Goal: Information Seeking & Learning: Learn about a topic

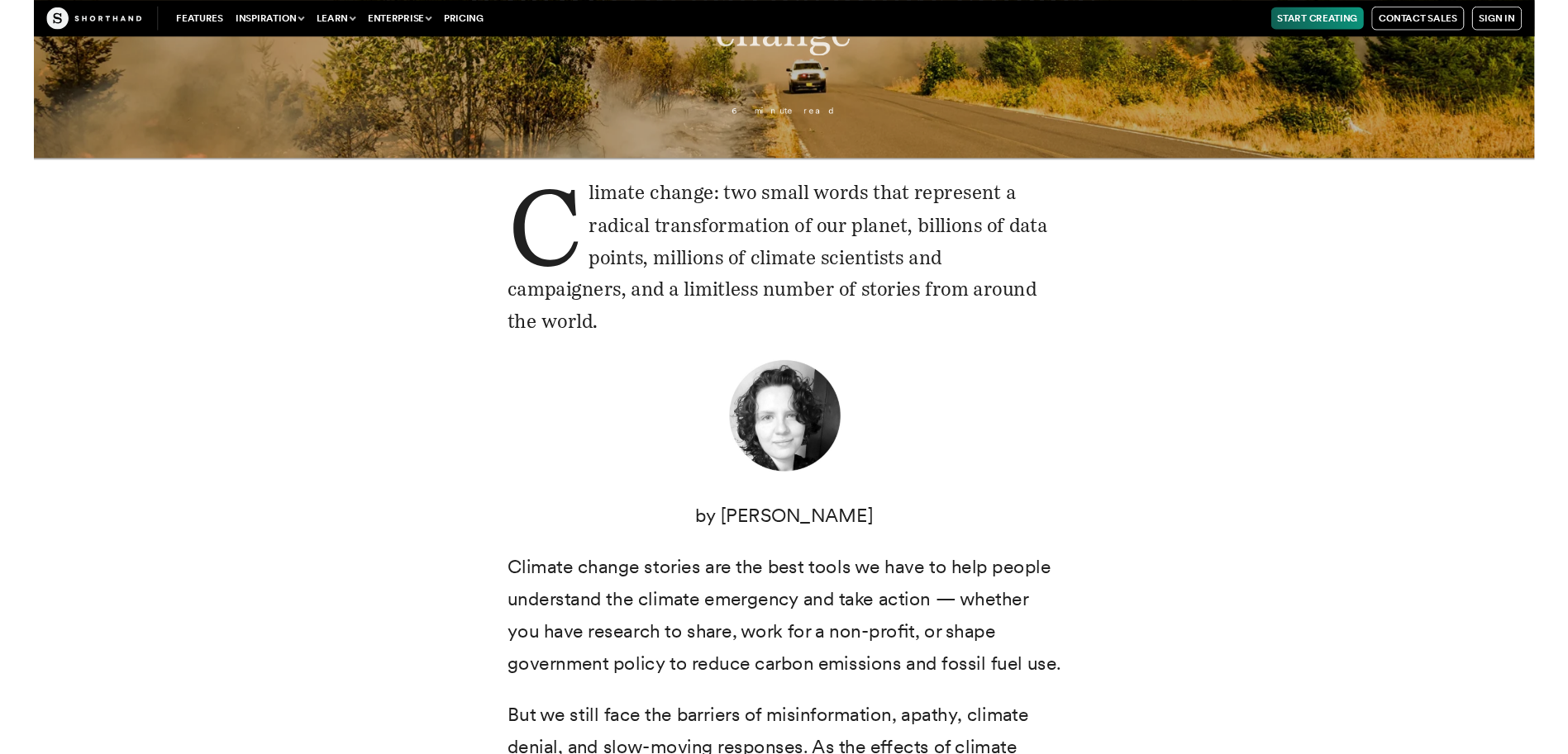
scroll to position [330, 0]
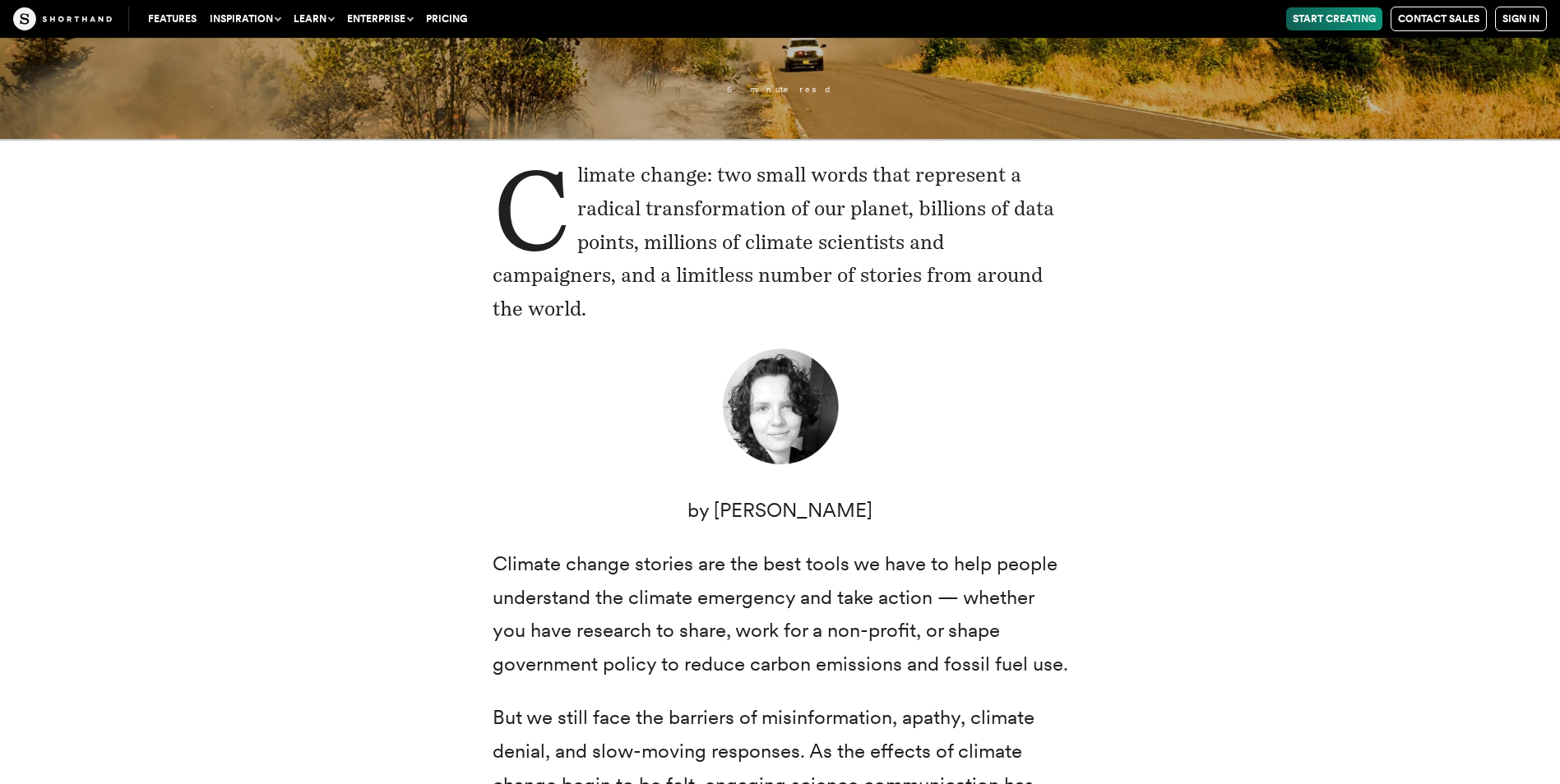
click at [582, 173] on p "Climate change: two small words that represent a radical transformation of our …" at bounding box center [780, 242] width 576 height 168
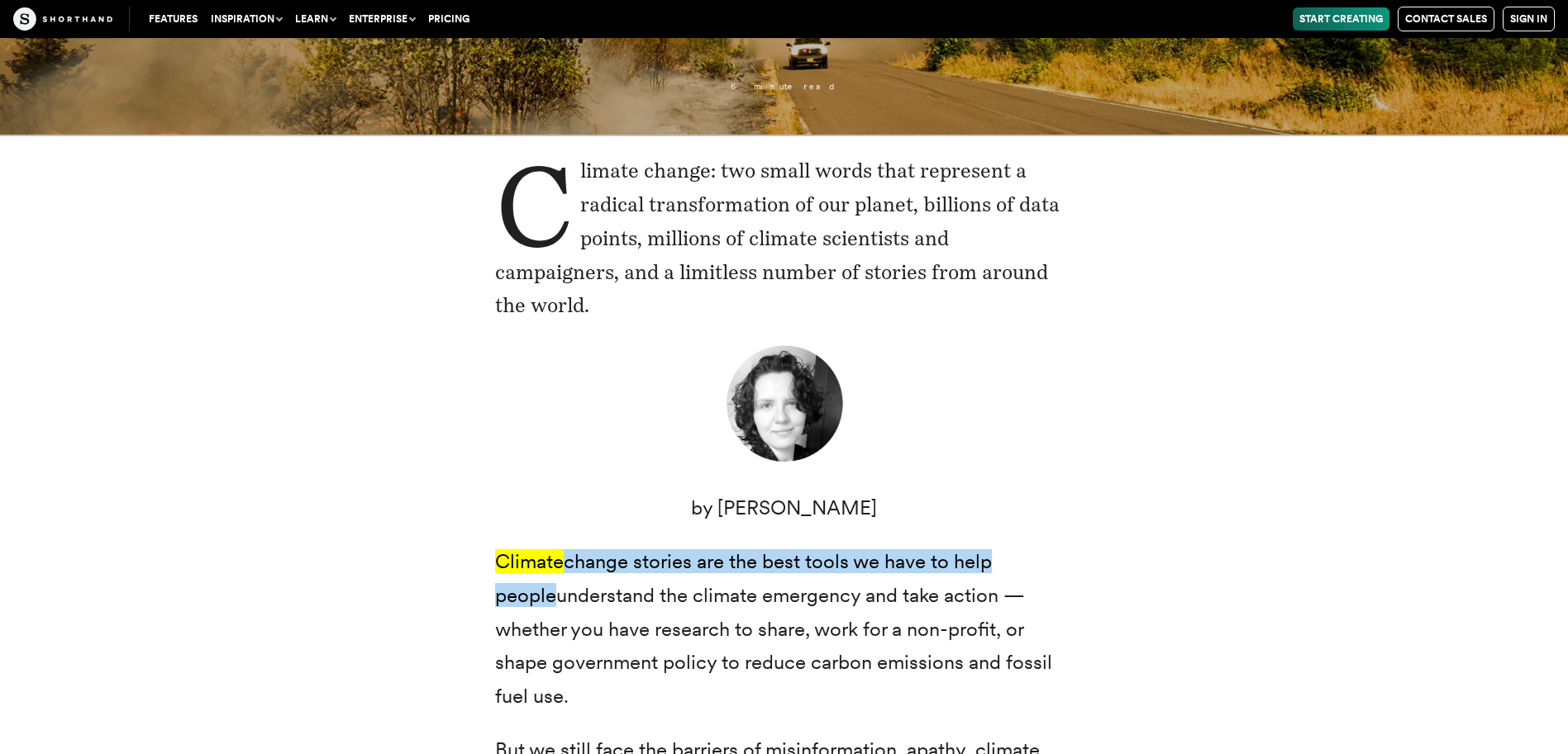
click at [1054, 346] on figure at bounding box center [784, 407] width 579 height 129
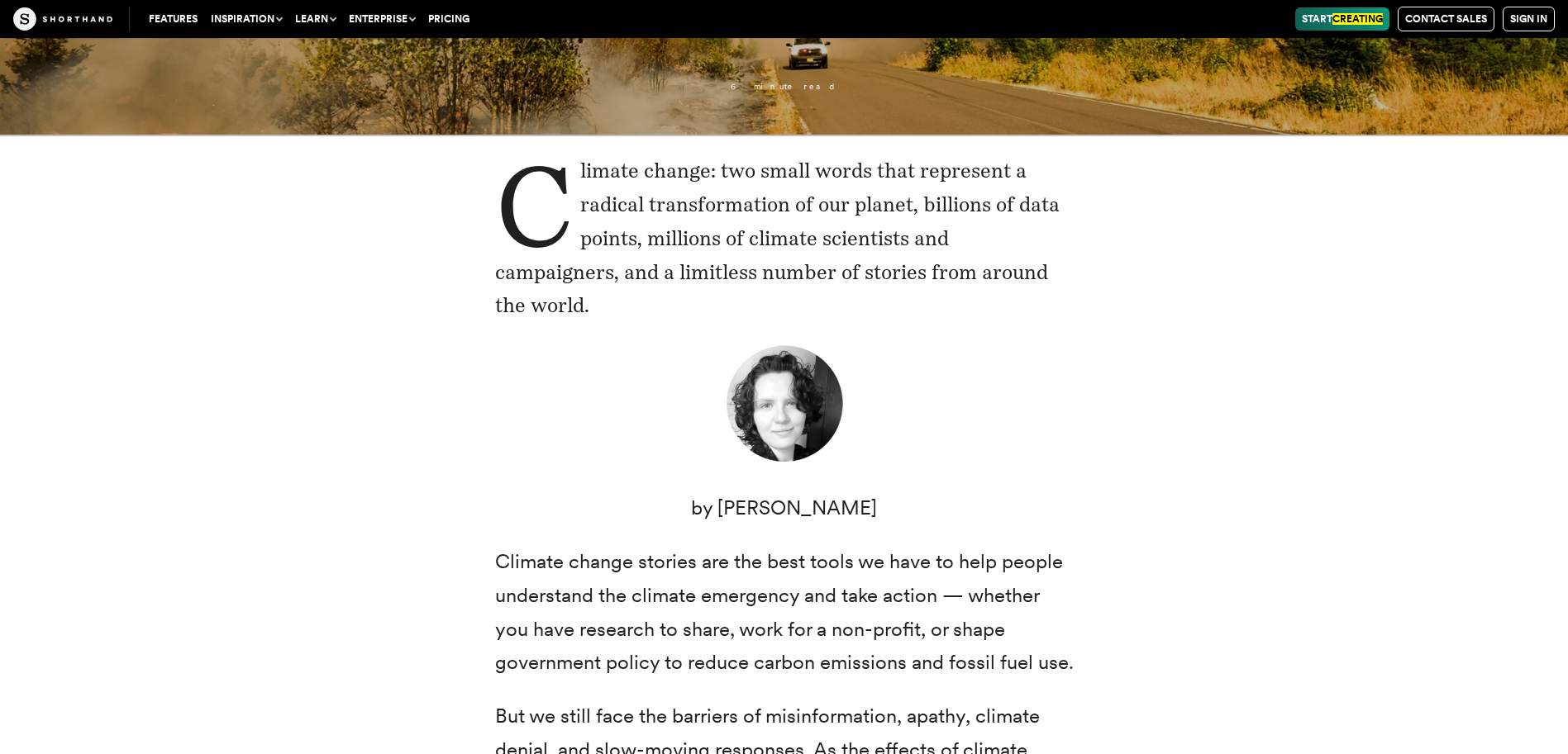
click at [718, 255] on p "Climate change: two small words that represent a radical transformation of our …" at bounding box center [784, 238] width 579 height 169
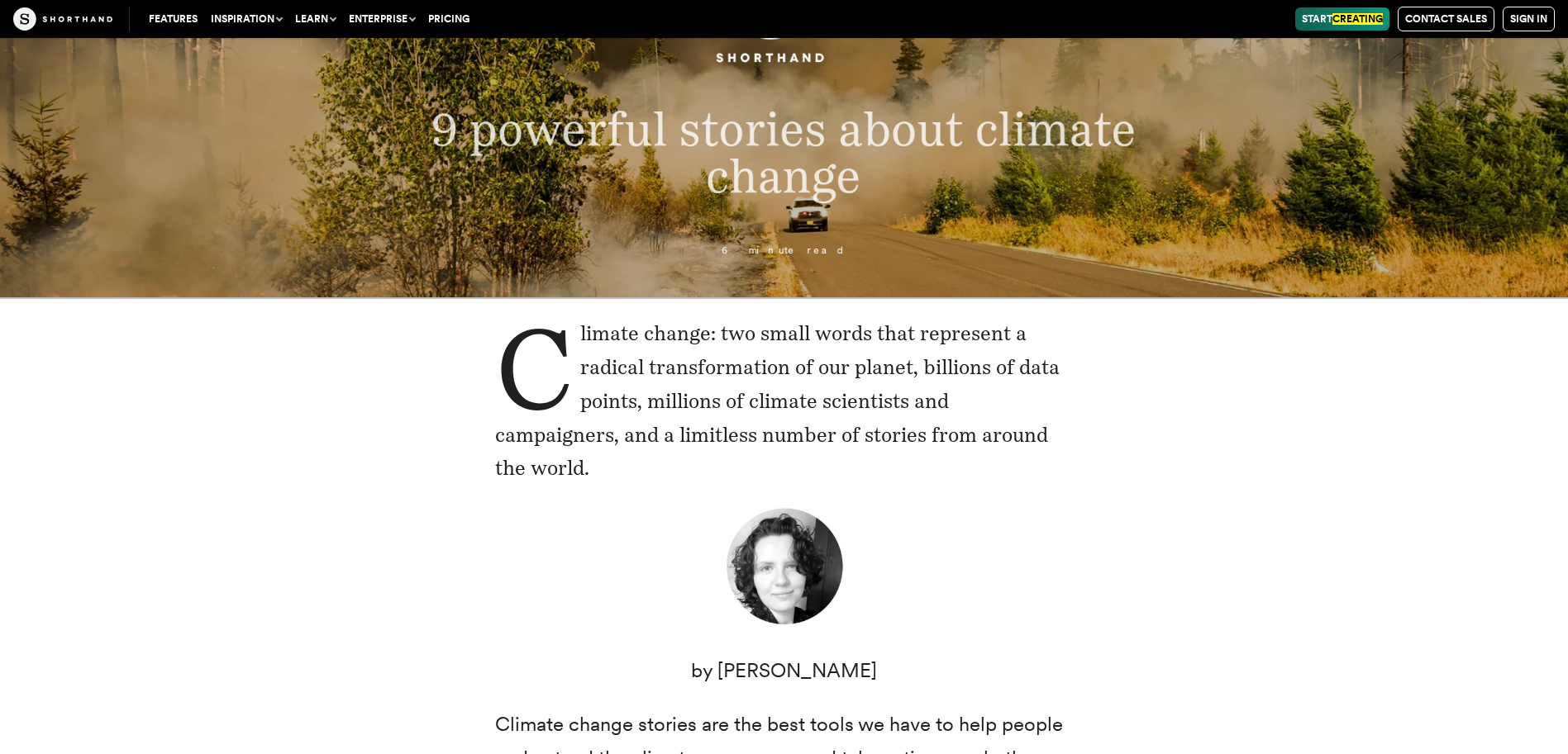
scroll to position [0, 0]
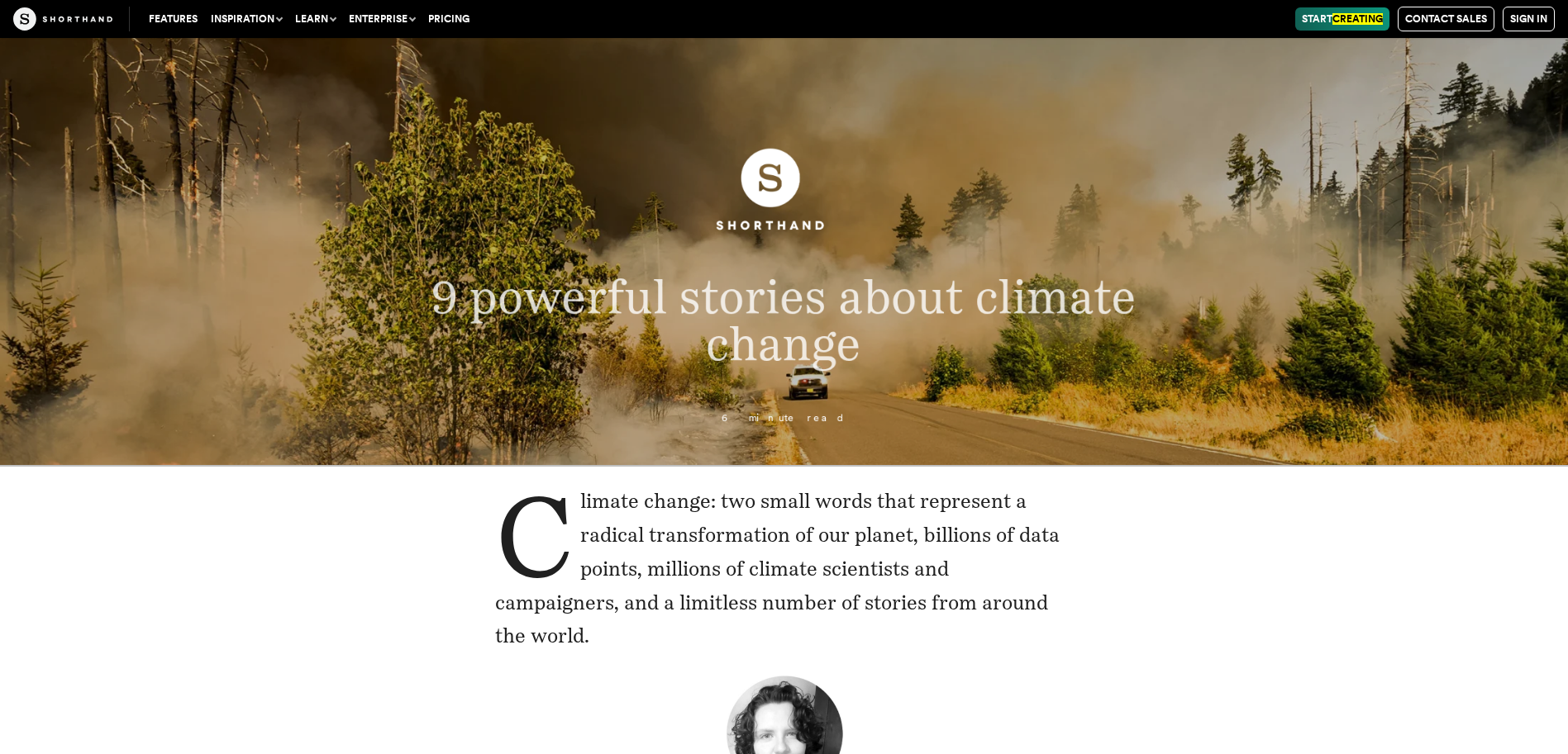
drag, startPoint x: 682, startPoint y: 522, endPoint x: 788, endPoint y: 432, distance: 139.1
click at [683, 522] on p "Climate change: two small words that represent a radical transformation of our …" at bounding box center [784, 569] width 579 height 169
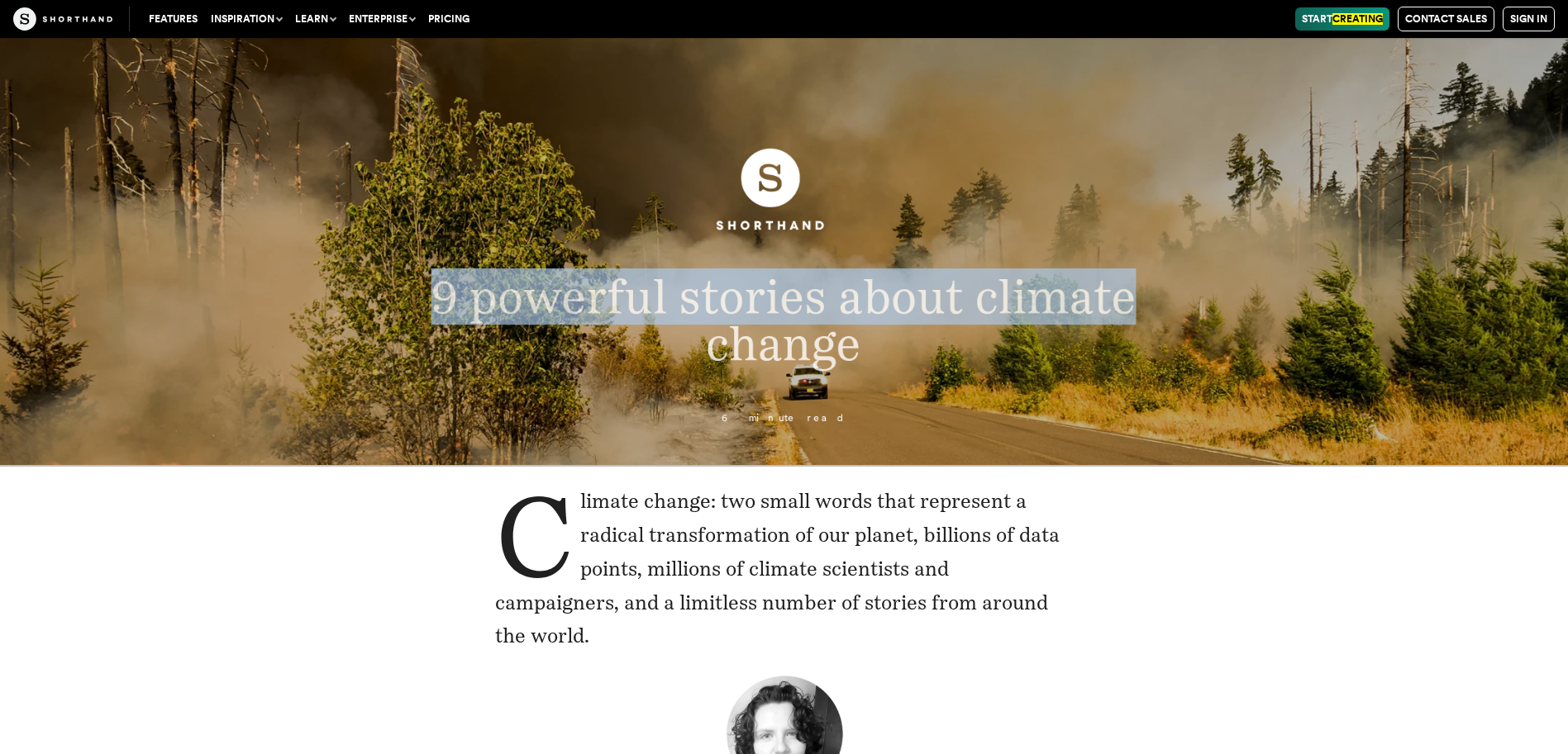
drag, startPoint x: 433, startPoint y: 303, endPoint x: 1125, endPoint y: 296, distance: 692.0
click at [1125, 296] on span "9 powerful stories about climate change" at bounding box center [783, 320] width 705 height 103
drag, startPoint x: 1125, startPoint y: 296, endPoint x: 1153, endPoint y: 309, distance: 30.9
click at [1159, 307] on p "9 powerful stories about climate change" at bounding box center [784, 321] width 873 height 93
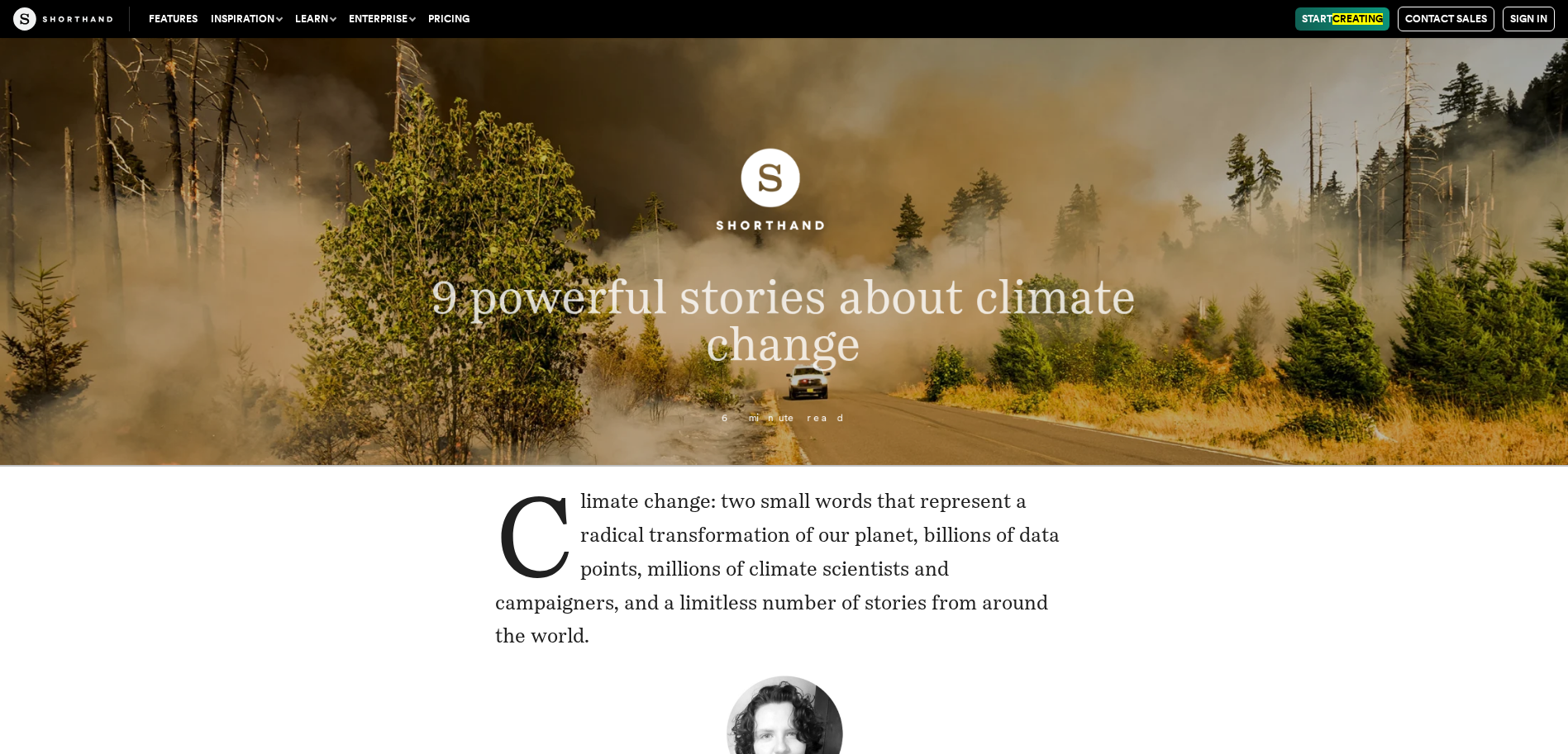
click at [1134, 299] on span "9 powerful stories about climate change" at bounding box center [783, 320] width 705 height 103
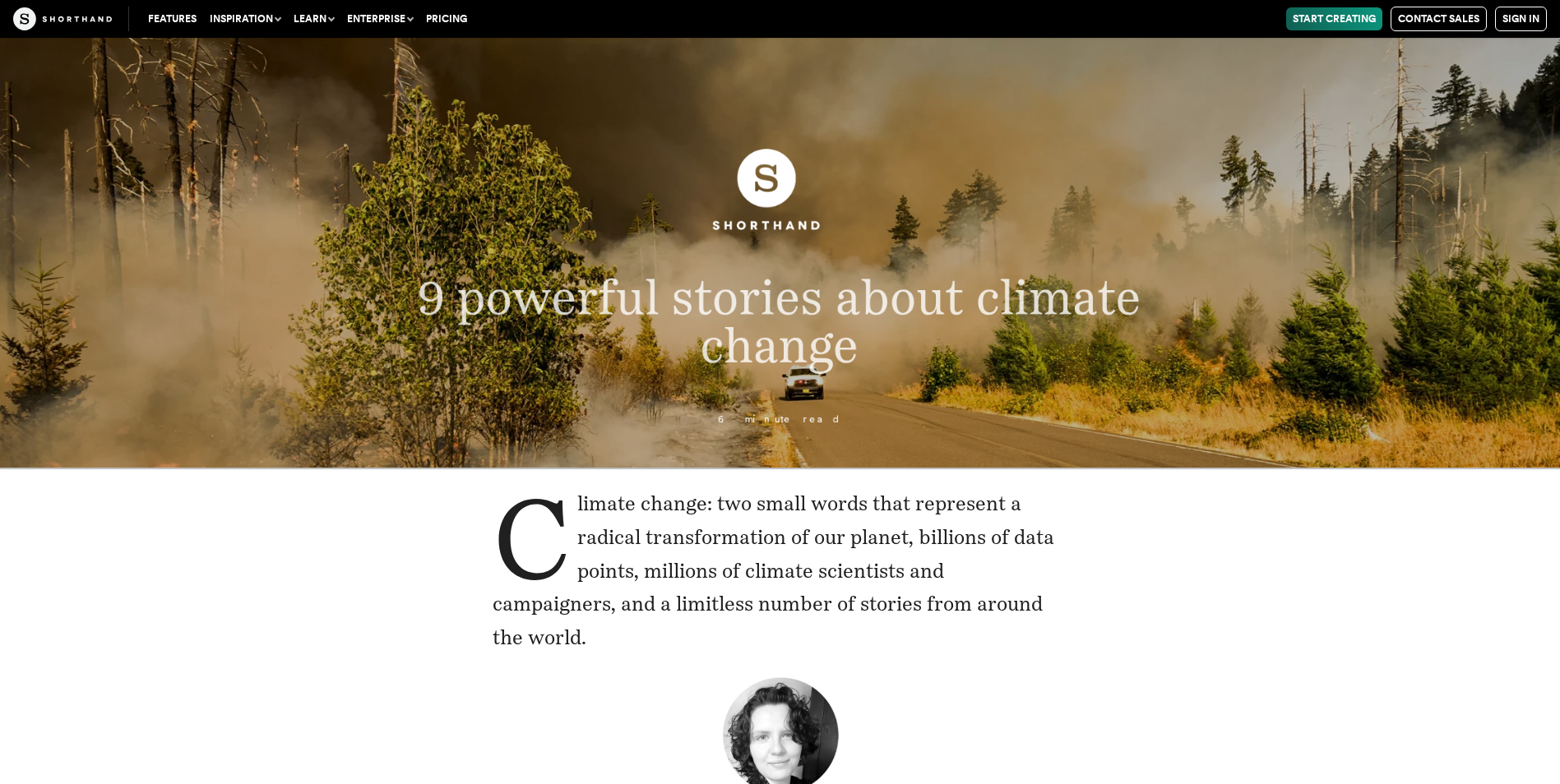
click at [1137, 297] on span "9 powerful stories about climate change" at bounding box center [780, 320] width 724 height 105
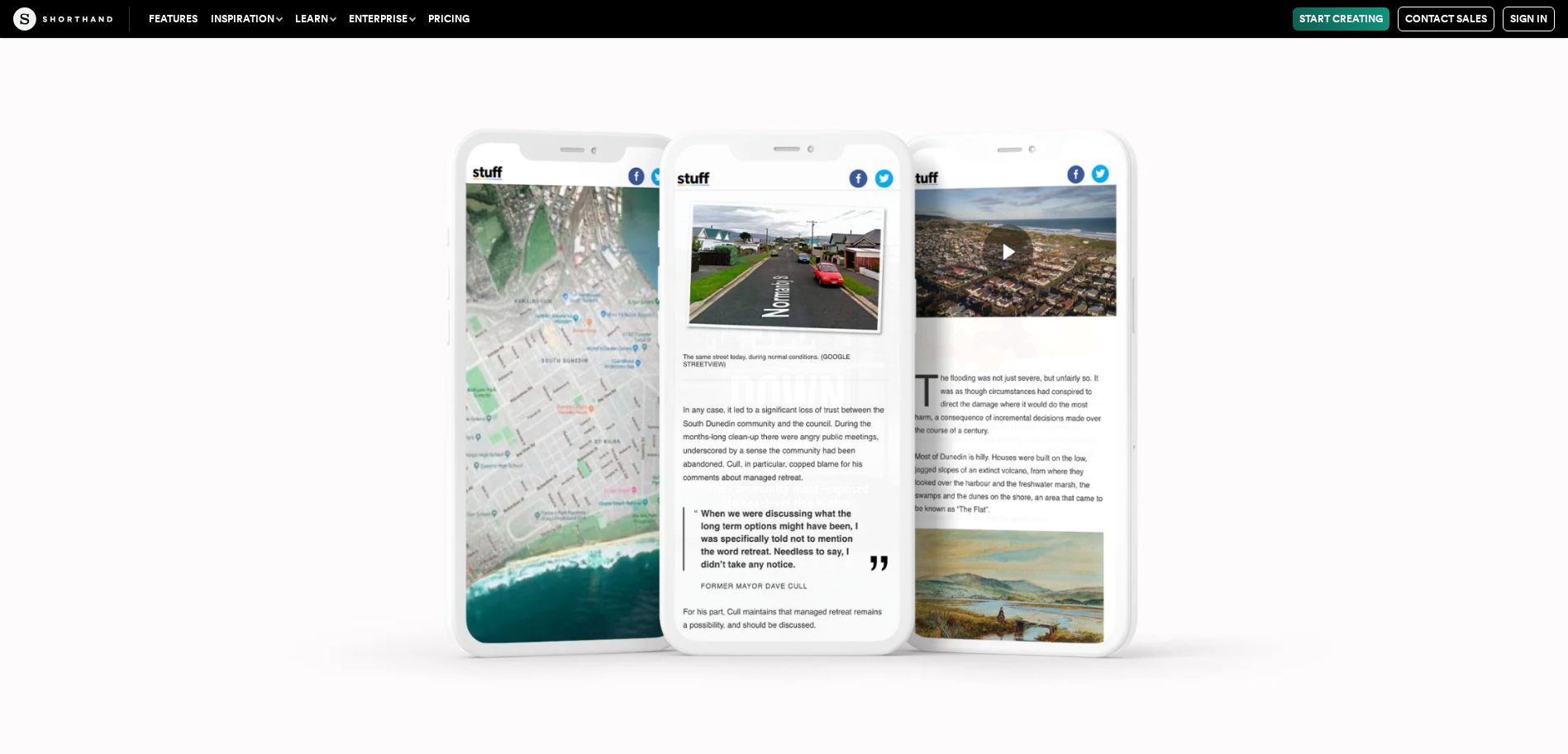
scroll to position [8345, 0]
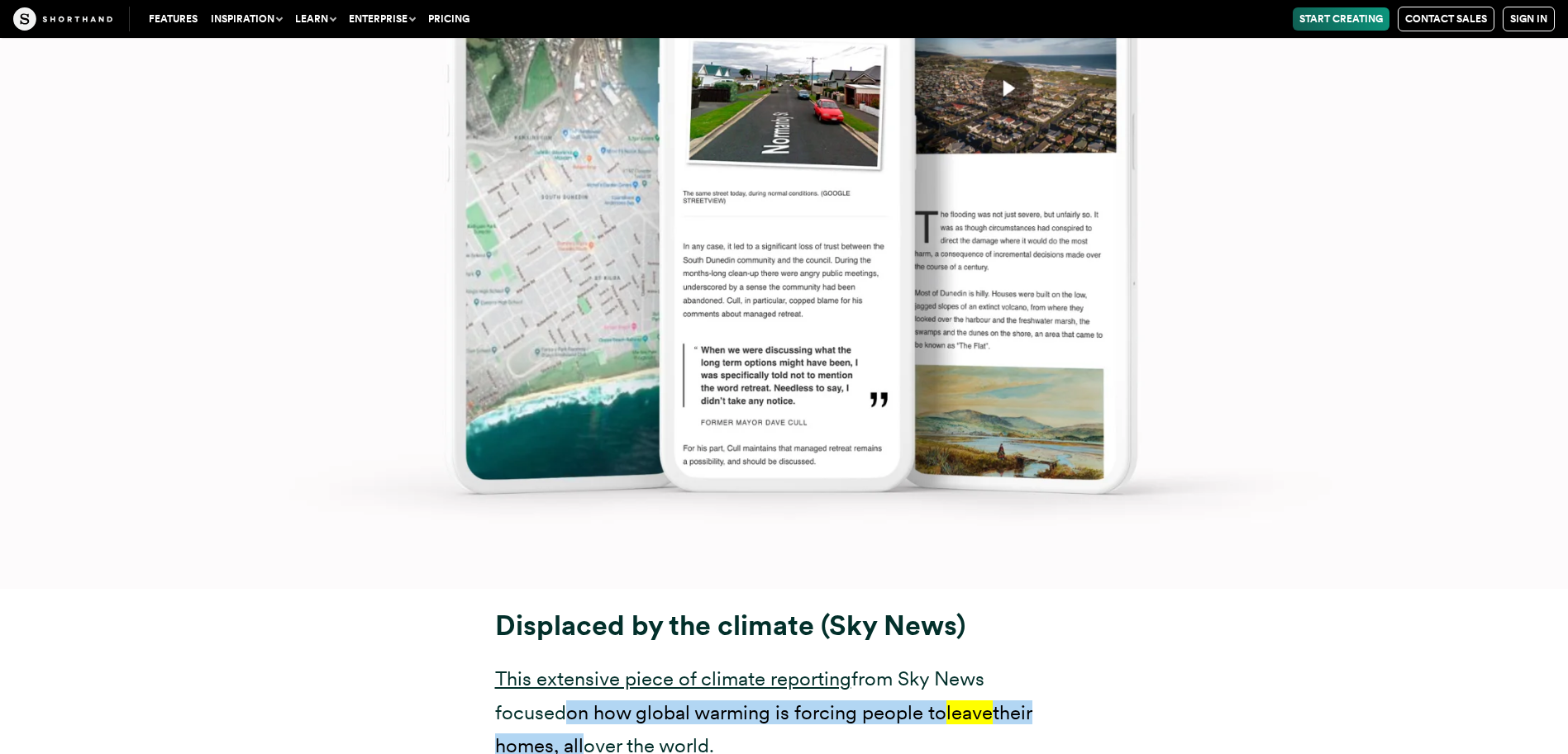
click at [1014, 81] on img at bounding box center [784, 213] width 1568 height 754
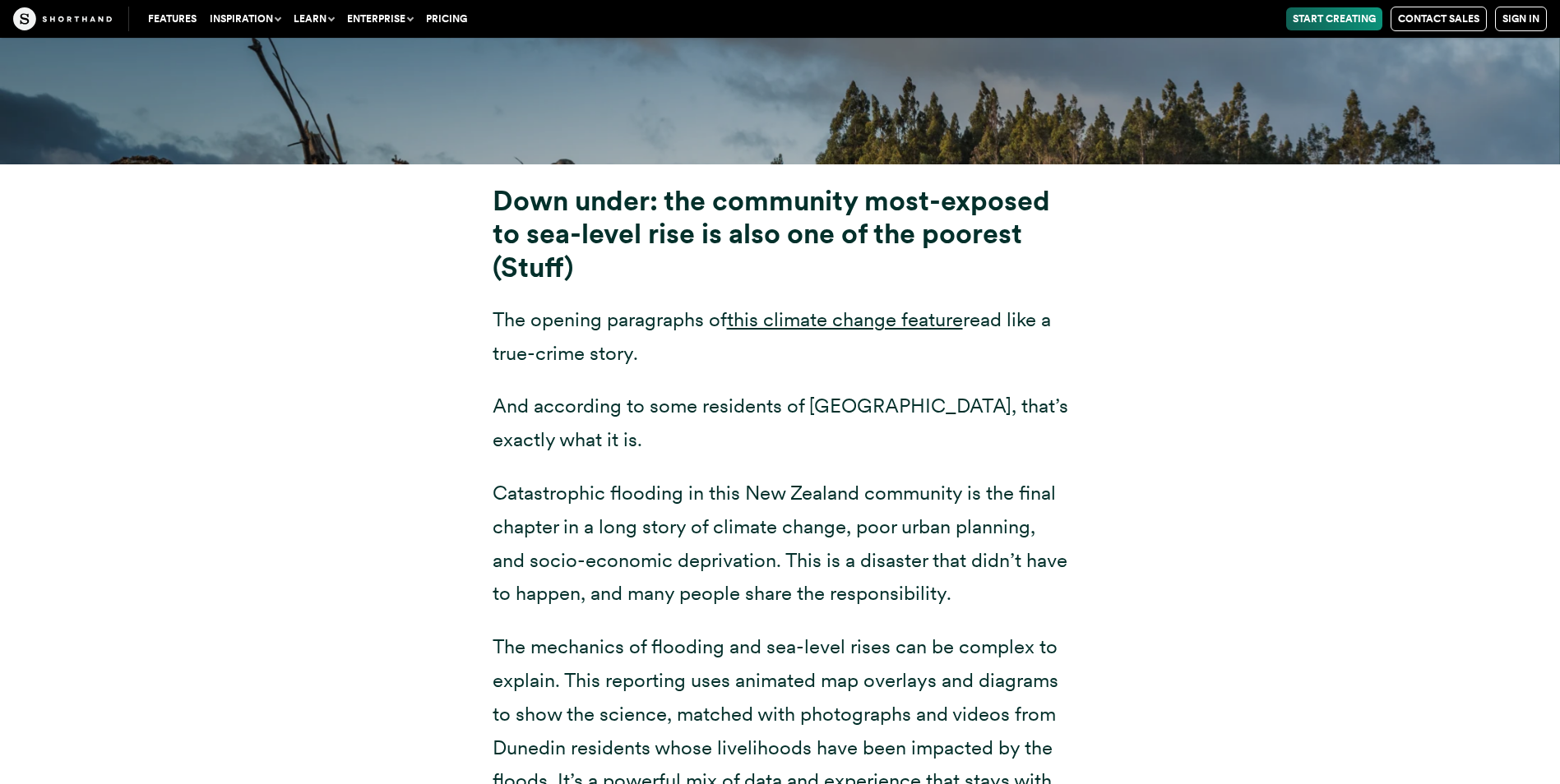
scroll to position [6593, 0]
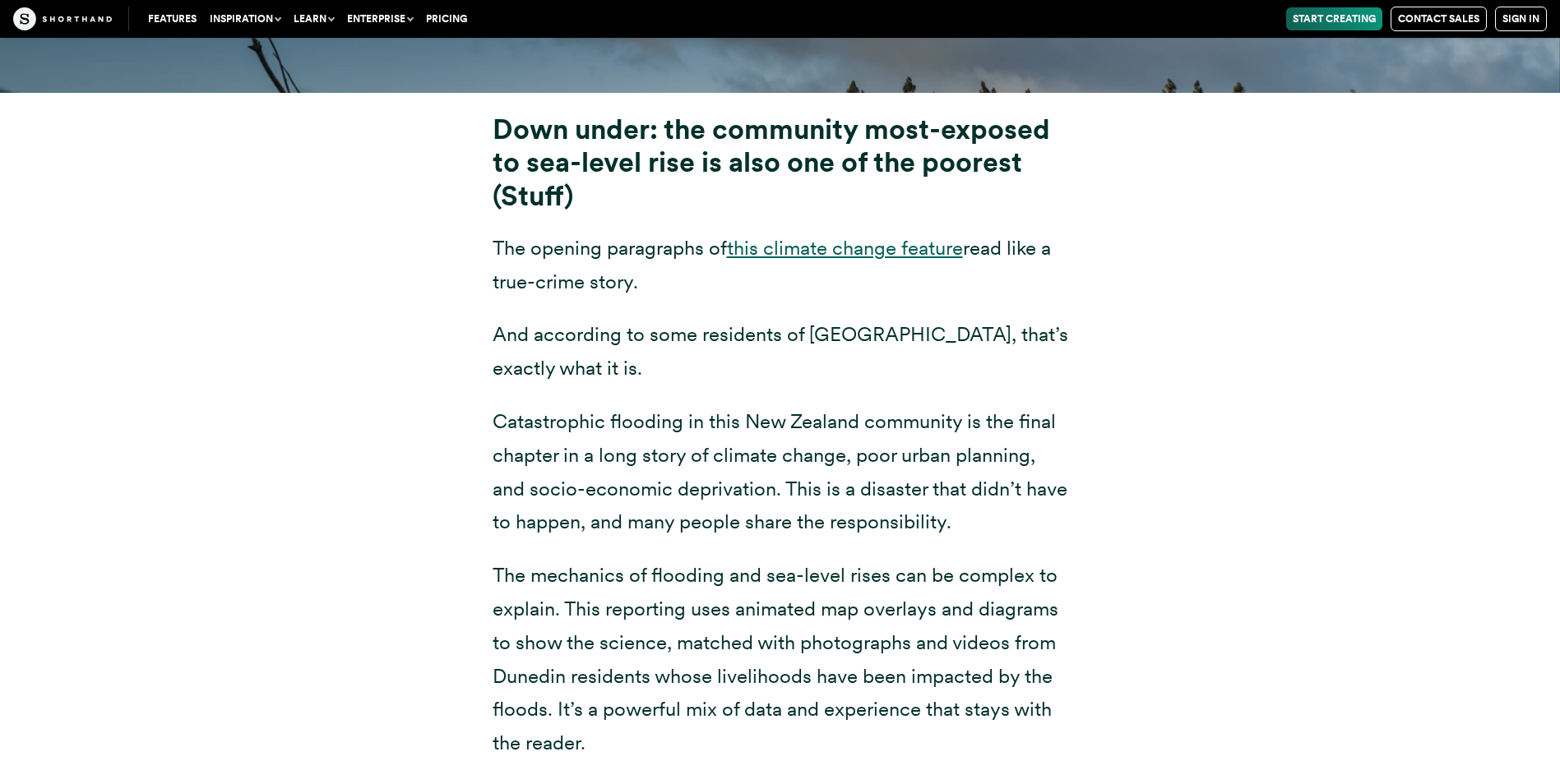
click at [841, 253] on link "this climate change feature" at bounding box center [845, 248] width 236 height 24
